Goal: Check status: Check status

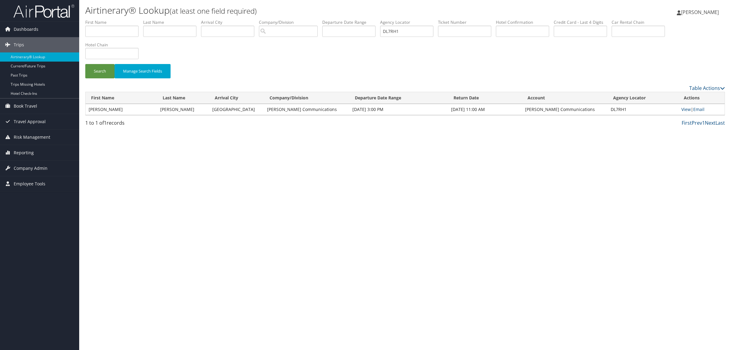
click at [608, 210] on div "Airtinerary® Lookup (at least one field required) [PERSON_NAME] [PERSON_NAME] M…" at bounding box center [405, 175] width 652 height 350
drag, startPoint x: 420, startPoint y: 31, endPoint x: 356, endPoint y: 29, distance: 63.1
click at [356, 19] on ul "First Name Last Name Departure City Arrival City Company/Division Airport/City …" at bounding box center [405, 19] width 640 height 0
drag, startPoint x: 522, startPoint y: 27, endPoint x: 511, endPoint y: 30, distance: 11.3
click at [522, 27] on input "text" at bounding box center [522, 31] width 53 height 11
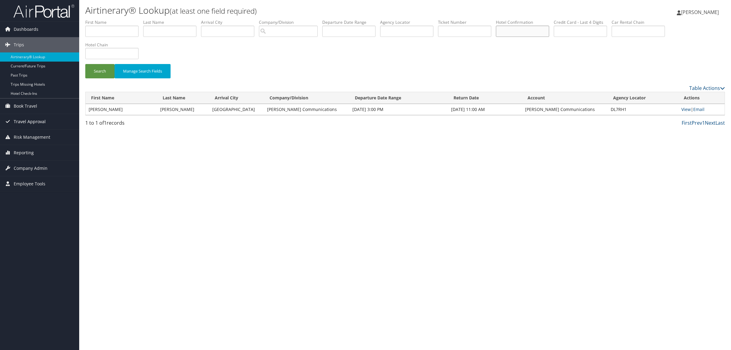
paste input "80451033"
type input "80451033"
click at [102, 66] on button "Search" at bounding box center [99, 71] width 29 height 14
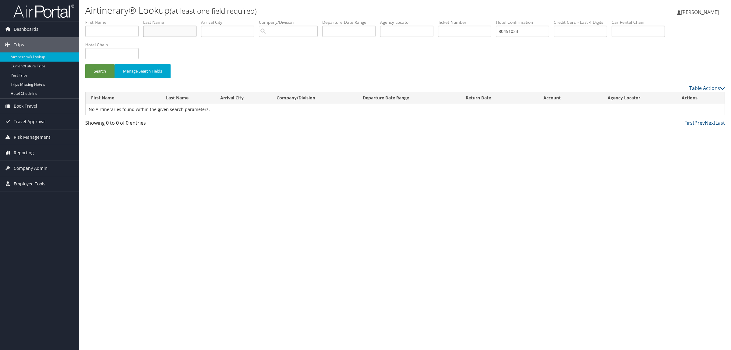
drag, startPoint x: 173, startPoint y: 23, endPoint x: 171, endPoint y: 33, distance: 9.3
drag, startPoint x: 169, startPoint y: 31, endPoint x: 154, endPoint y: 27, distance: 15.2
click at [154, 27] on input "text" at bounding box center [169, 31] width 53 height 11
paste input "Ugbong"
type input "Ugbong"
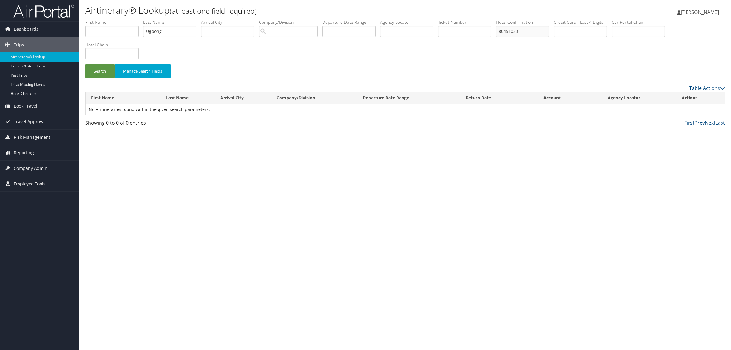
drag, startPoint x: 539, startPoint y: 29, endPoint x: 466, endPoint y: 20, distance: 73.7
click at [466, 19] on ul "First Name Last Name Ugbong Departure City Arrival City Company/Division Airpor…" at bounding box center [405, 19] width 640 height 0
click at [290, 33] on input "search" at bounding box center [288, 31] width 59 height 11
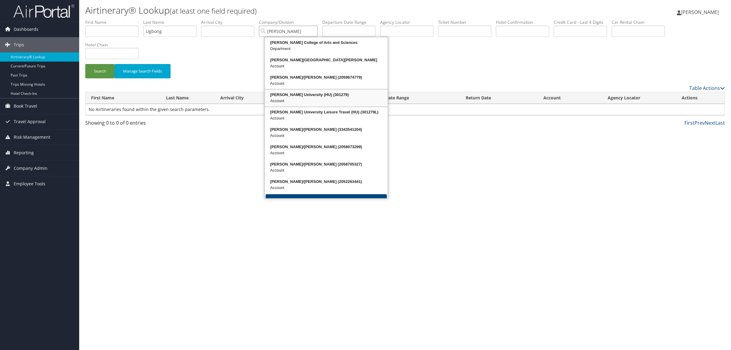
click at [313, 98] on div "Account" at bounding box center [326, 101] width 121 height 6
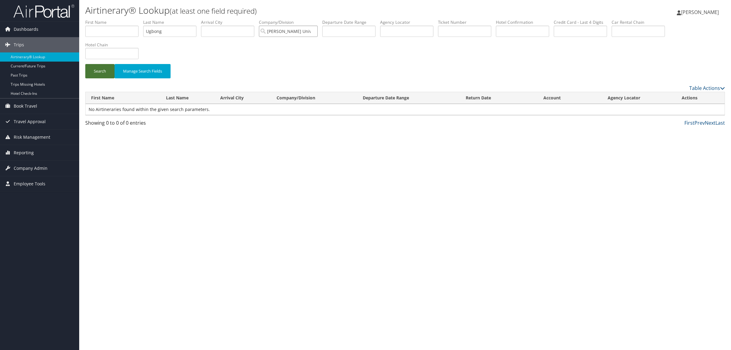
type input "[PERSON_NAME] University (HU)"
click at [103, 73] on button "Search" at bounding box center [99, 71] width 29 height 14
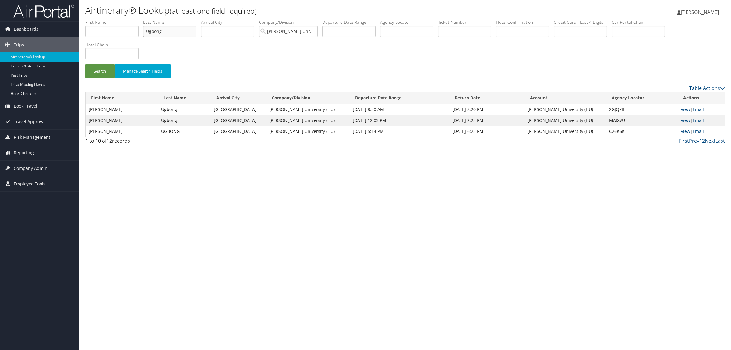
drag, startPoint x: 174, startPoint y: 32, endPoint x: 98, endPoint y: 23, distance: 76.4
click at [98, 19] on ul "First Name Last Name Ugbong Departure City Arrival City Company/Division [PERSO…" at bounding box center [405, 19] width 640 height 0
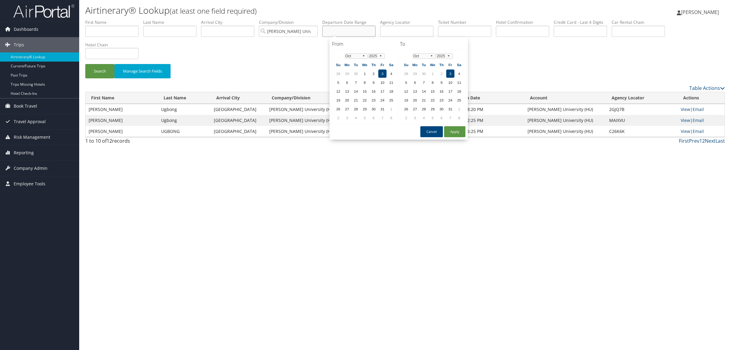
click at [354, 28] on input "text" at bounding box center [348, 31] width 53 height 11
click at [348, 90] on td "13" at bounding box center [347, 91] width 8 height 8
click at [452, 129] on button "Apply" at bounding box center [454, 131] width 21 height 11
type input "[DATE]"
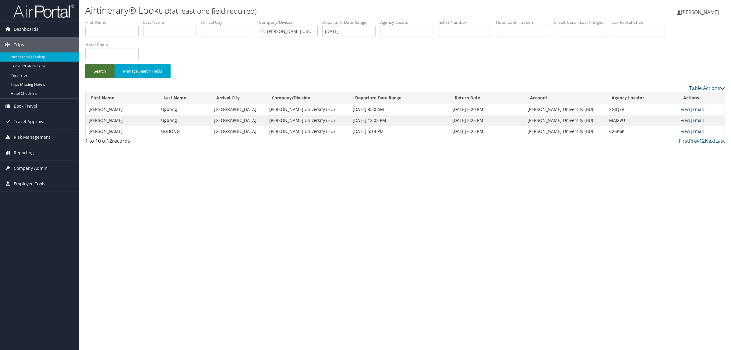
click at [109, 69] on button "Search" at bounding box center [99, 71] width 29 height 14
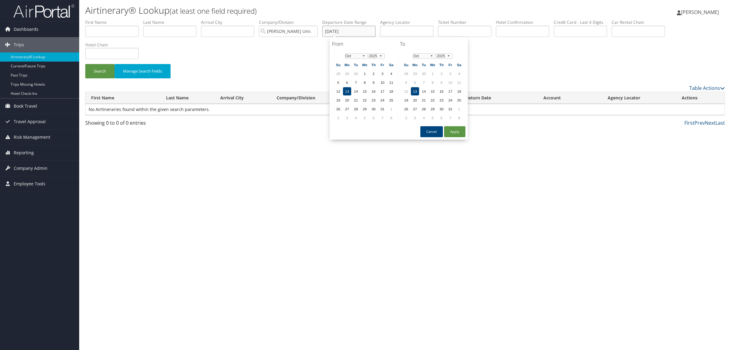
drag, startPoint x: 365, startPoint y: 29, endPoint x: 295, endPoint y: 26, distance: 70.1
click at [295, 19] on ul "First Name Last Name Departure City Arrival City Company/Division [PERSON_NAME]…" at bounding box center [405, 19] width 640 height 0
click at [116, 34] on input "text" at bounding box center [111, 31] width 53 height 11
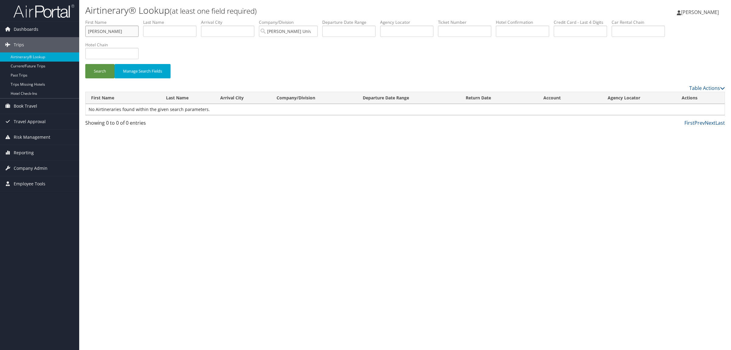
type input "[PERSON_NAME]"
click at [85, 64] on button "Search" at bounding box center [99, 71] width 29 height 14
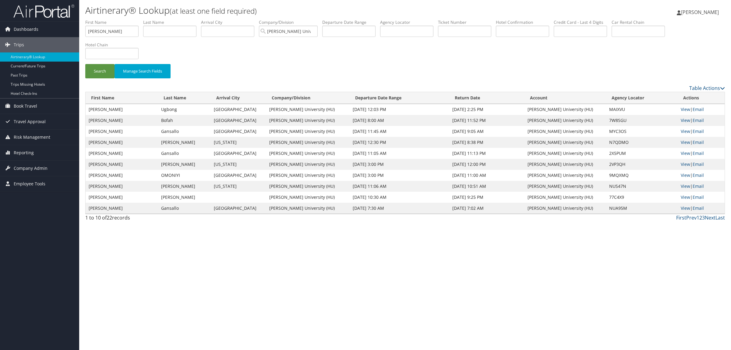
click at [701, 218] on link "2" at bounding box center [701, 217] width 3 height 7
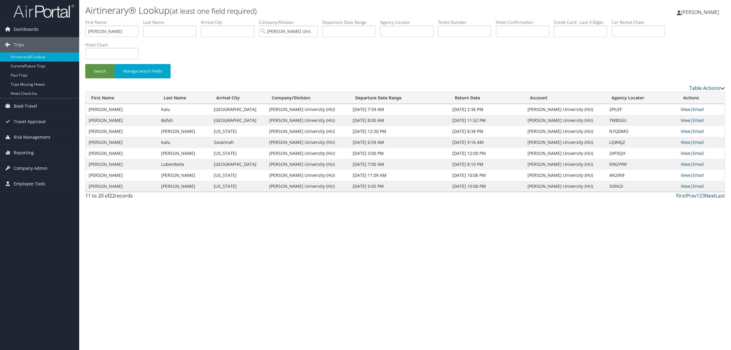
click at [711, 195] on link "Next" at bounding box center [710, 195] width 11 height 7
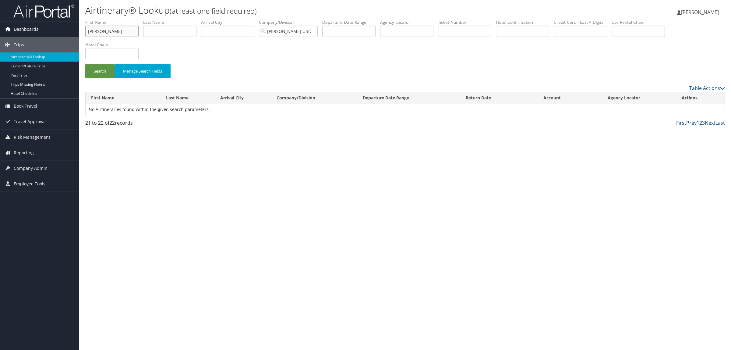
drag, startPoint x: 124, startPoint y: 34, endPoint x: 57, endPoint y: 31, distance: 67.1
click at [57, 31] on div "Dashboards AirPortal 360™ (Manager) AirPortal 360™ (Agent) My Travel Dashboard …" at bounding box center [365, 175] width 731 height 350
drag, startPoint x: 278, startPoint y: 29, endPoint x: 466, endPoint y: 64, distance: 190.9
click at [459, 49] on form "First Name Last Name Departure City Arrival City Company/Division [PERSON_NAME]…" at bounding box center [405, 51] width 640 height 65
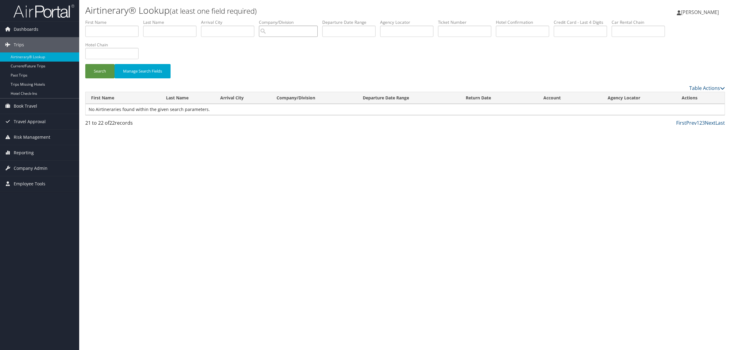
scroll to position [0, 0]
click at [171, 34] on input "text" at bounding box center [169, 31] width 53 height 11
click at [85, 64] on button "Search" at bounding box center [99, 71] width 29 height 14
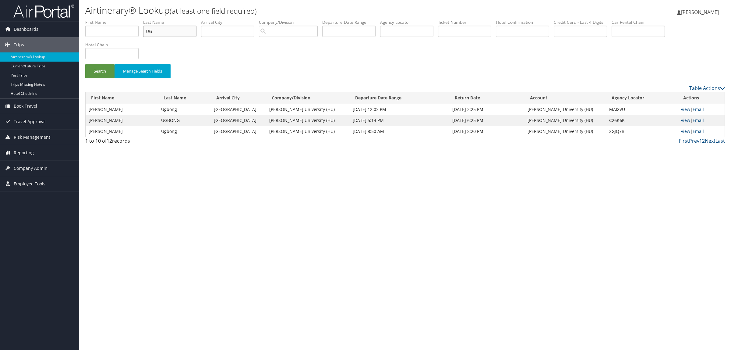
type input "U"
